Goal: Find specific page/section: Find specific page/section

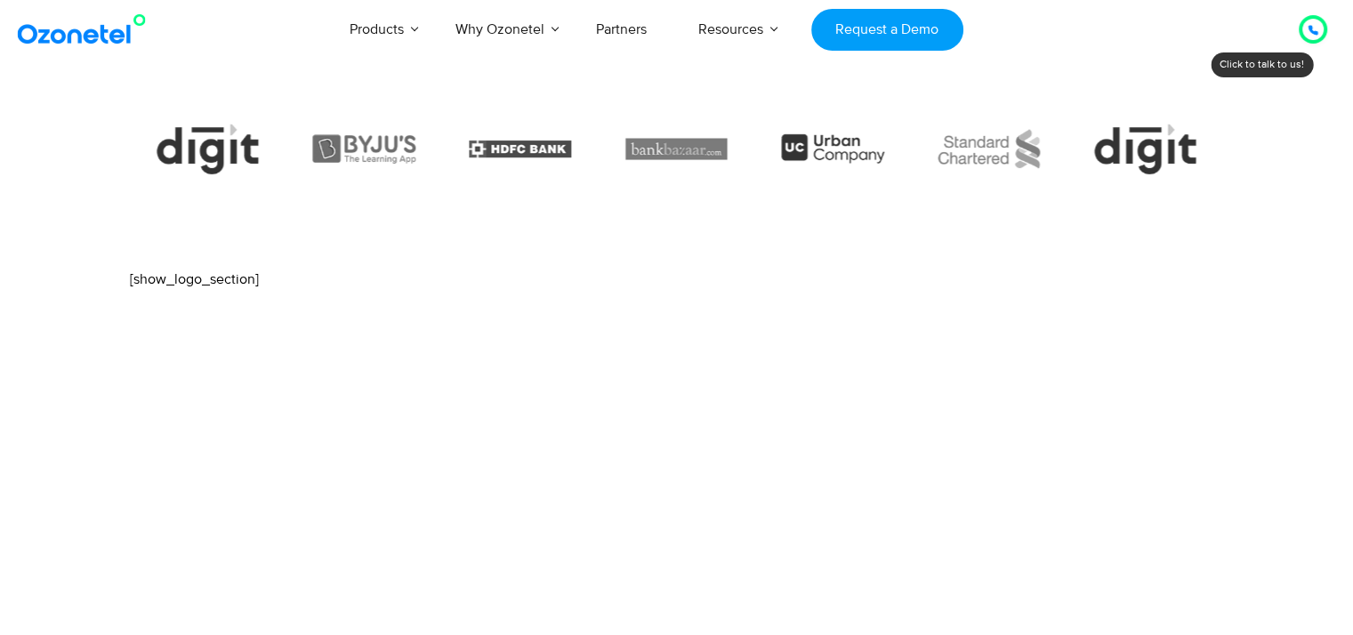
click at [95, 27] on img at bounding box center [85, 29] width 144 height 32
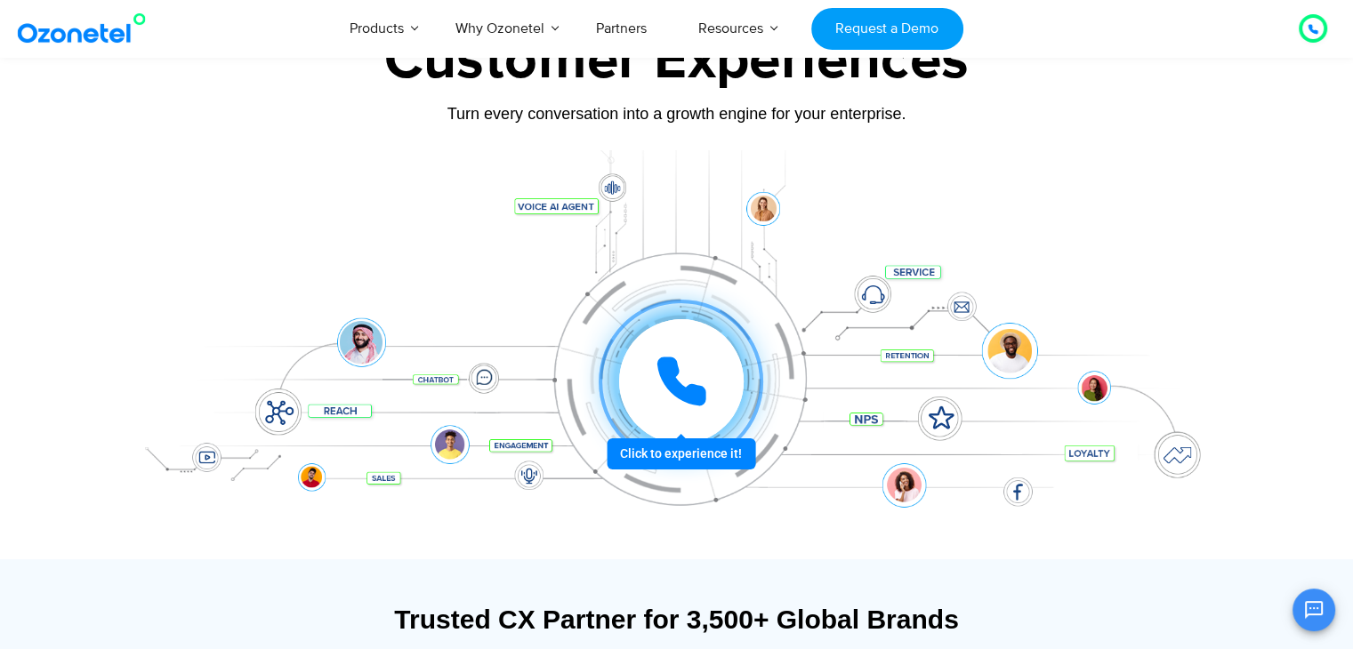
scroll to position [139, 0]
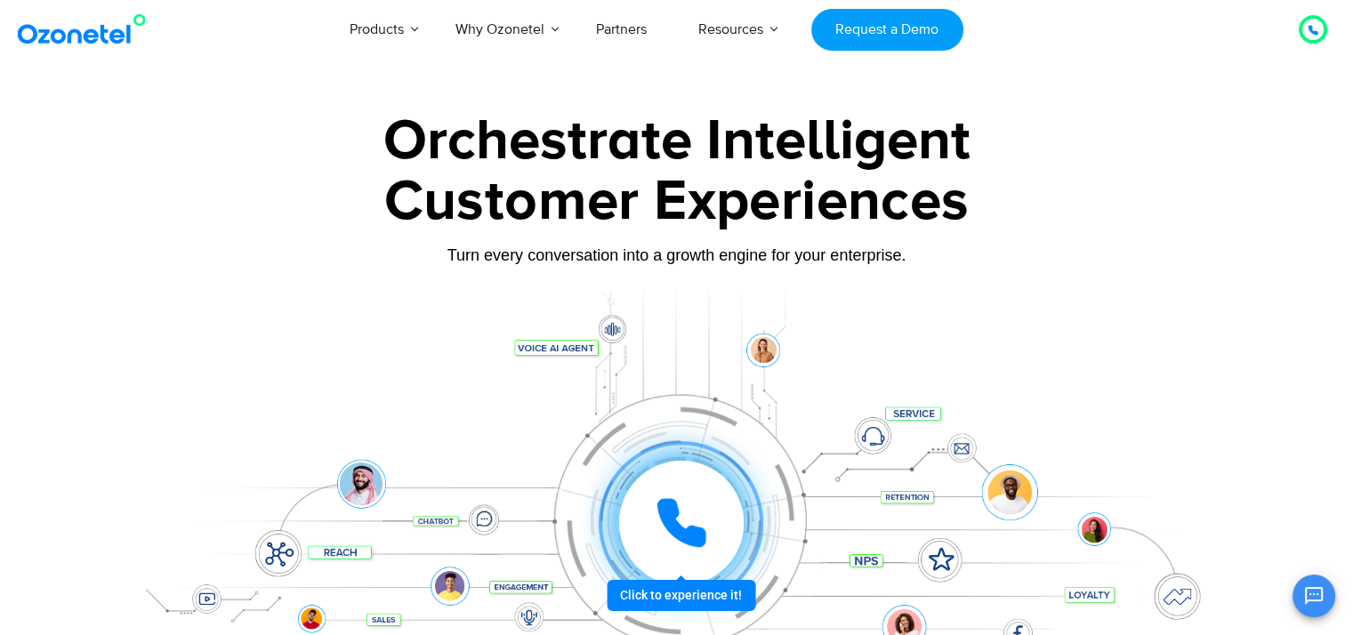
click at [69, 26] on img at bounding box center [85, 29] width 144 height 32
